Goal: Information Seeking & Learning: Check status

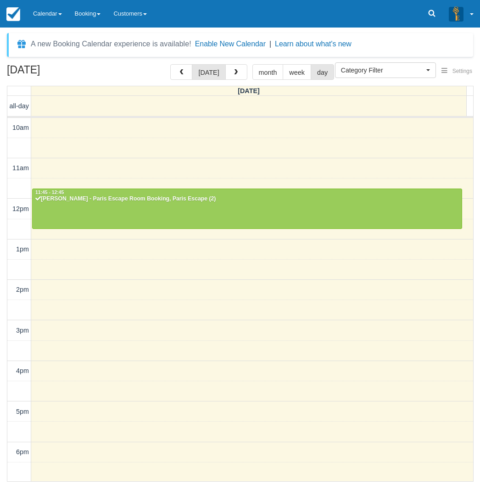
select select
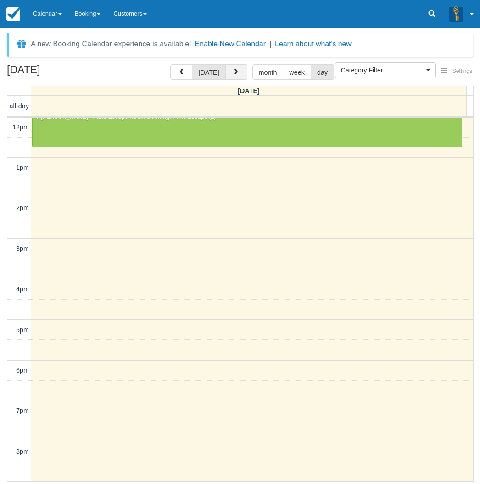
click at [236, 71] on span "button" at bounding box center [236, 72] width 6 height 6
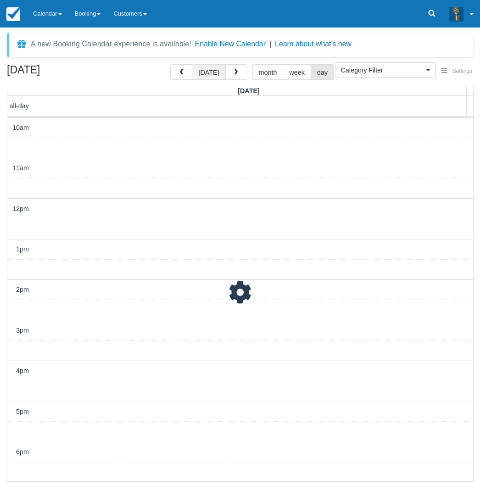
scroll to position [82, 0]
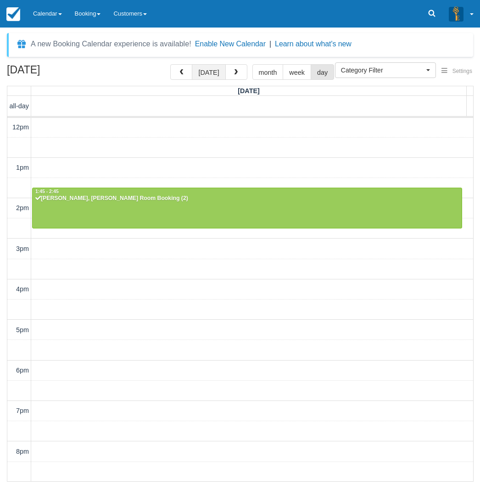
click at [218, 73] on button "[DATE]" at bounding box center [208, 72] width 33 height 16
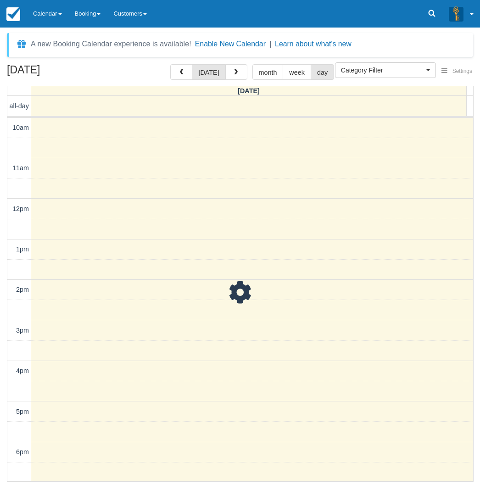
scroll to position [82, 0]
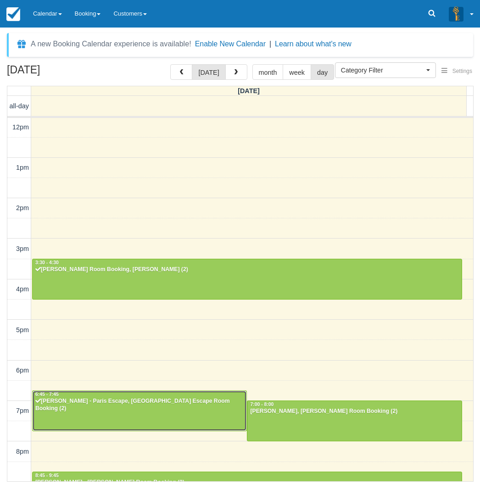
click at [146, 417] on div at bounding box center [140, 410] width 214 height 39
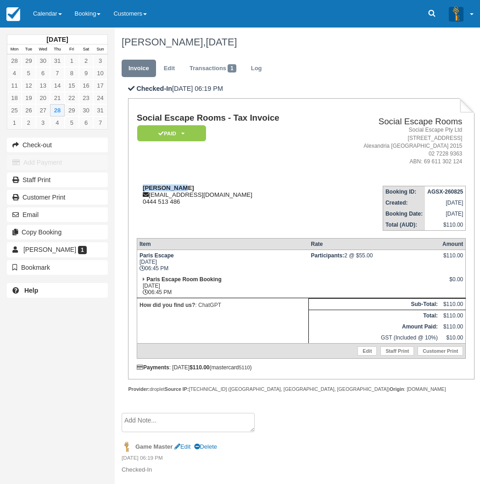
drag, startPoint x: 187, startPoint y: 189, endPoint x: 144, endPoint y: 188, distance: 43.6
click at [144, 188] on div "Mahi Rahman starexify@gmail.com 0444 513 486" at bounding box center [231, 194] width 189 height 21
copy strong "Mahi Rahman"
click at [52, 13] on link "Calendar" at bounding box center [48, 14] width 42 height 28
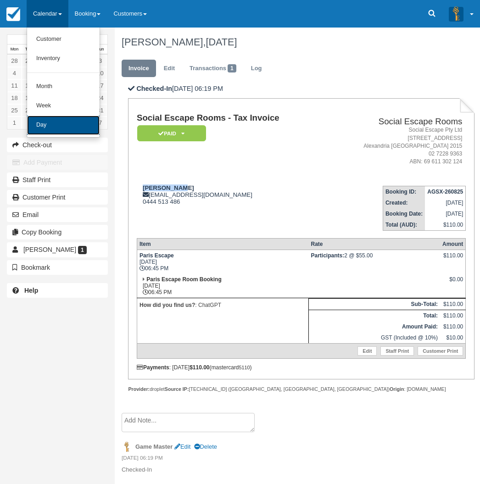
click at [65, 126] on link "Day" at bounding box center [63, 125] width 72 height 19
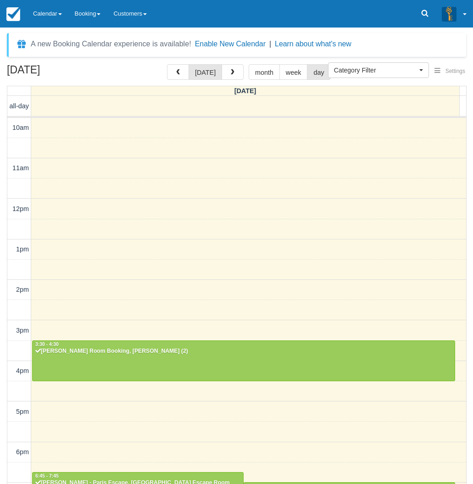
select select
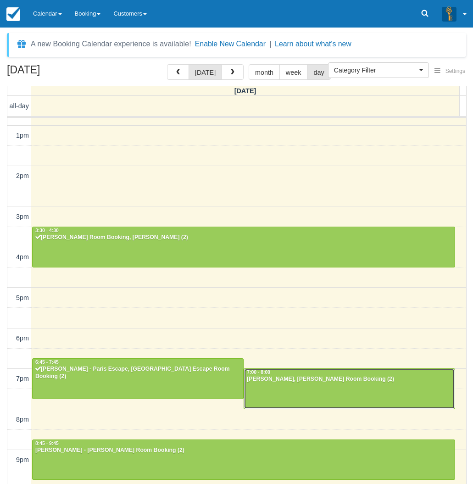
click at [304, 387] on div at bounding box center [349, 388] width 211 height 39
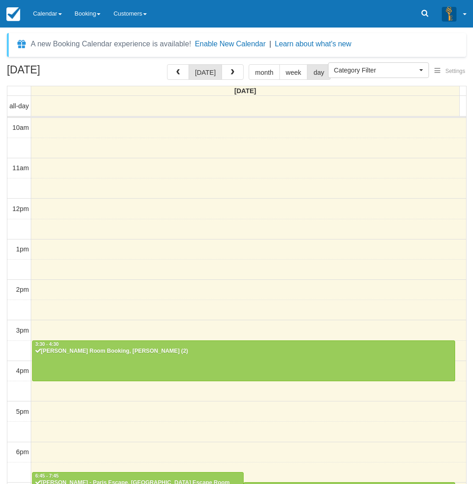
select select
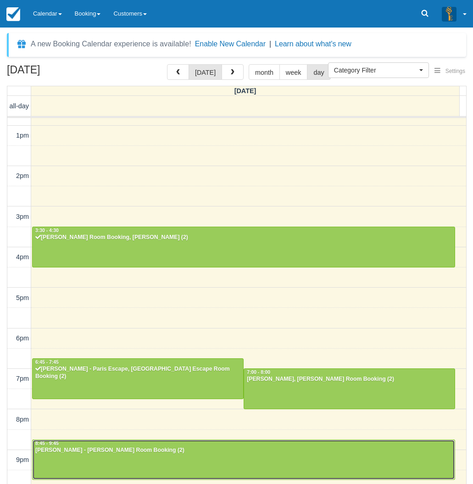
click at [130, 449] on div "[PERSON_NAME] - [PERSON_NAME] Room Booking (2)" at bounding box center [243, 450] width 417 height 7
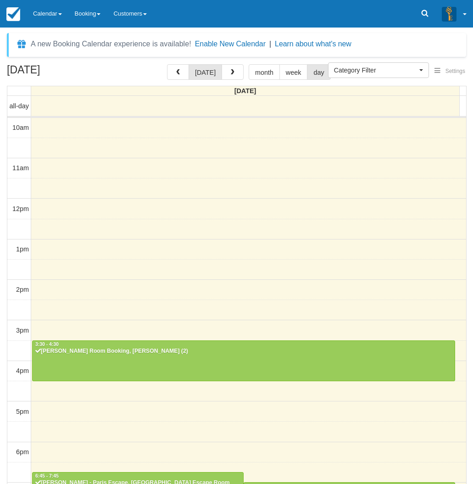
select select
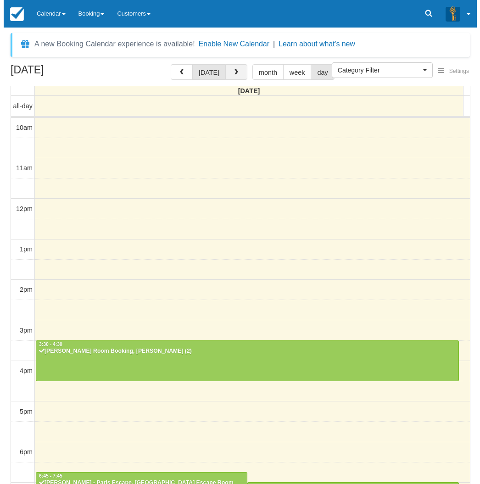
scroll to position [114, 0]
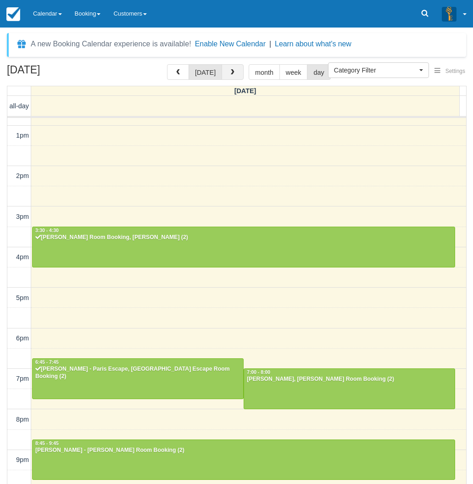
click at [228, 76] on button "button" at bounding box center [233, 72] width 22 height 16
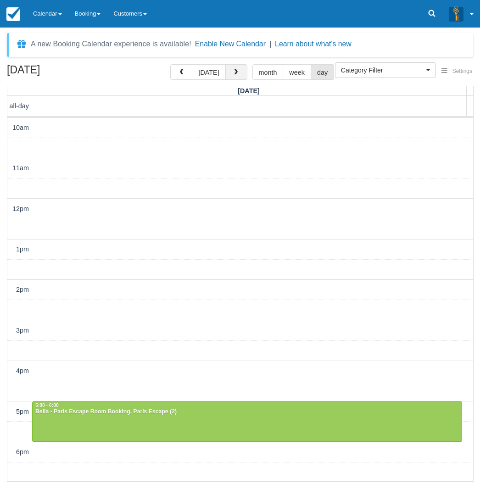
click at [228, 78] on button "button" at bounding box center [236, 72] width 22 height 16
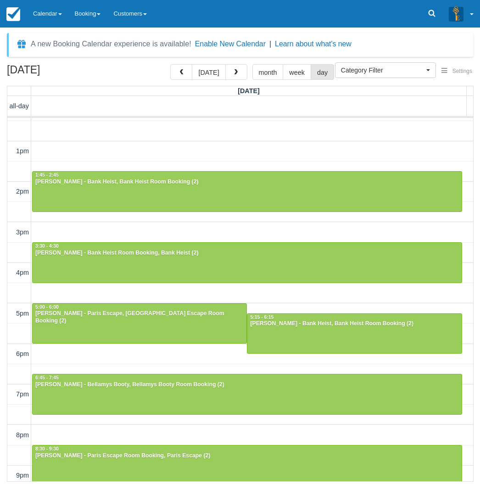
scroll to position [143, 0]
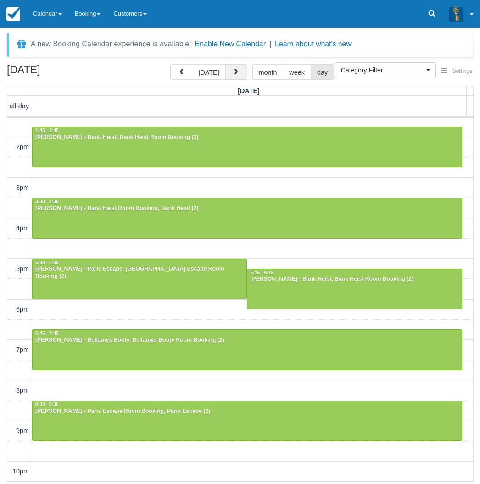
click at [236, 72] on span "button" at bounding box center [236, 72] width 6 height 6
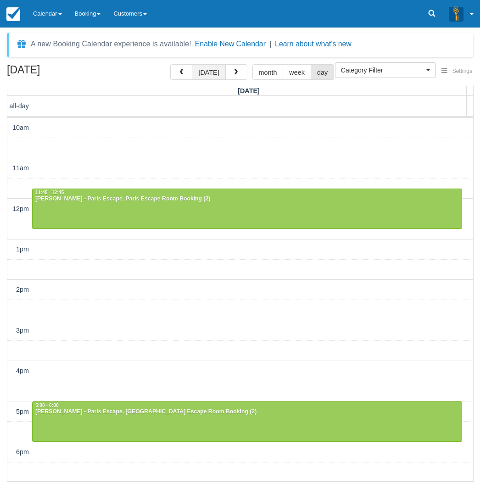
click at [208, 67] on button "[DATE]" at bounding box center [208, 72] width 33 height 16
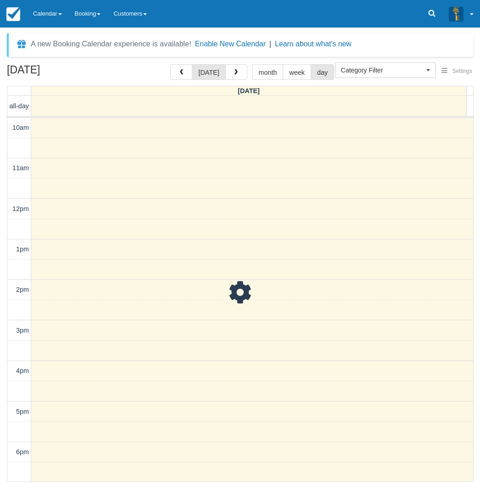
scroll to position [143, 0]
